Goal: Transaction & Acquisition: Purchase product/service

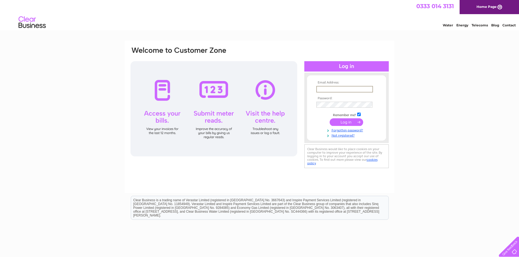
type input "claire@topazdetailing.com"
click at [334, 121] on input "submit" at bounding box center [347, 122] width 34 height 8
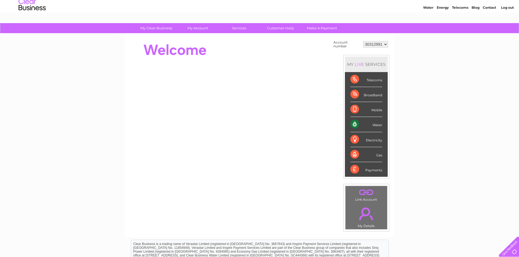
scroll to position [27, 0]
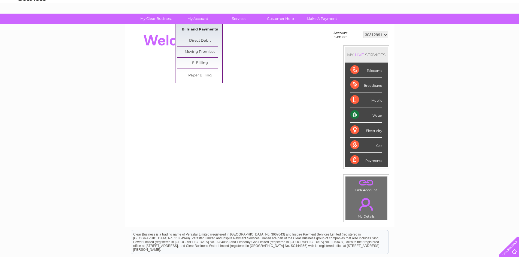
click at [205, 31] on link "Bills and Payments" at bounding box center [199, 29] width 45 height 11
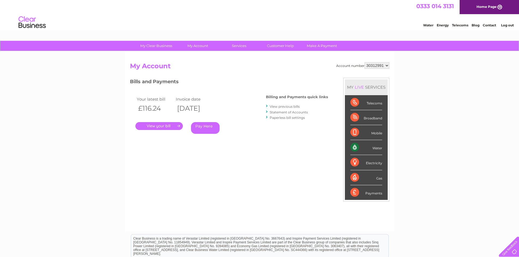
click at [165, 124] on link "." at bounding box center [158, 126] width 47 height 8
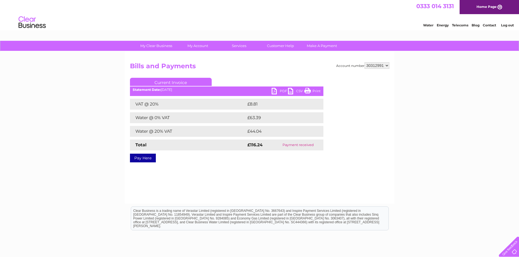
click at [305, 146] on td "Payment received" at bounding box center [298, 145] width 50 height 11
click at [143, 154] on link "Pay Here" at bounding box center [143, 158] width 26 height 9
